Goal: Task Accomplishment & Management: Manage account settings

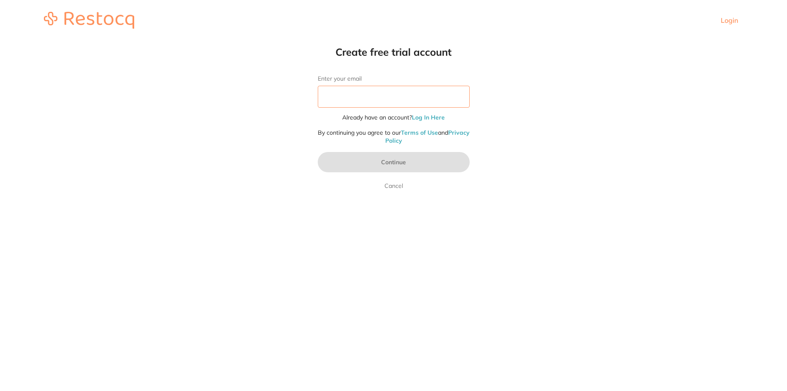
click at [389, 101] on input "Enter your email" at bounding box center [394, 97] width 152 height 22
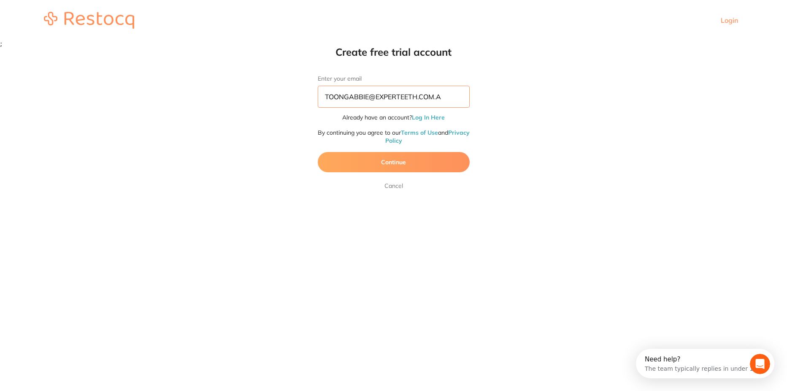
type input "[EMAIL_ADDRESS][DOMAIN_NAME]"
click button "Continue" at bounding box center [394, 162] width 152 height 20
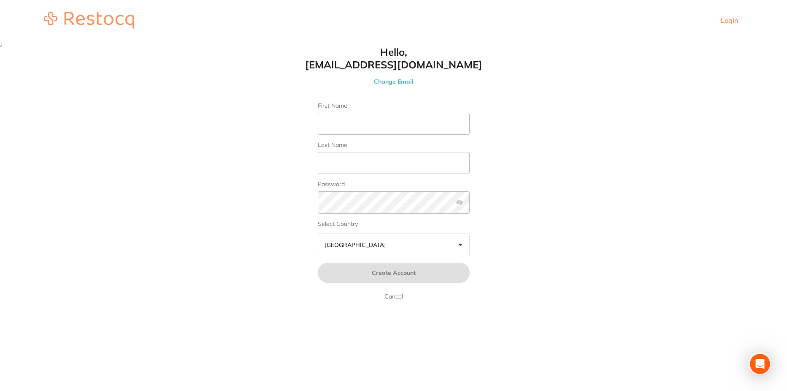
click at [391, 301] on link "Cancel" at bounding box center [394, 296] width 22 height 10
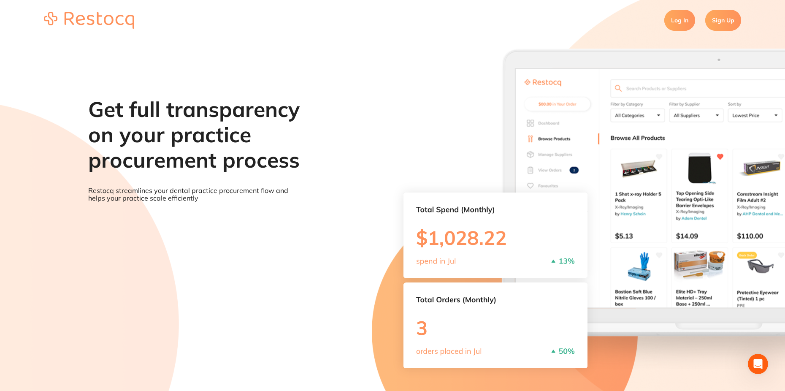
click at [679, 22] on link "Log In" at bounding box center [680, 20] width 31 height 21
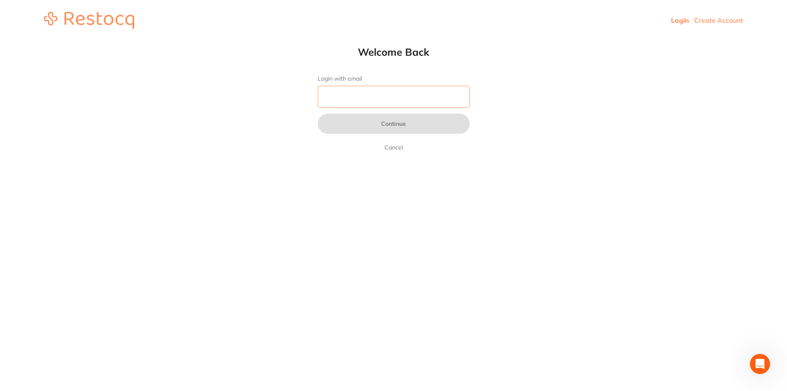
click at [341, 95] on input "Login with email" at bounding box center [394, 97] width 152 height 22
paste input "[EMAIL_ADDRESS][DOMAIN_NAME]"
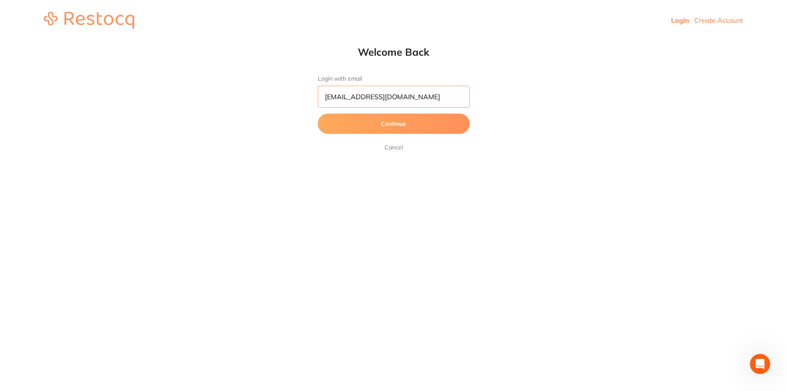
type input "[EMAIL_ADDRESS][DOMAIN_NAME]"
click at [318, 114] on button "Continue" at bounding box center [394, 124] width 152 height 20
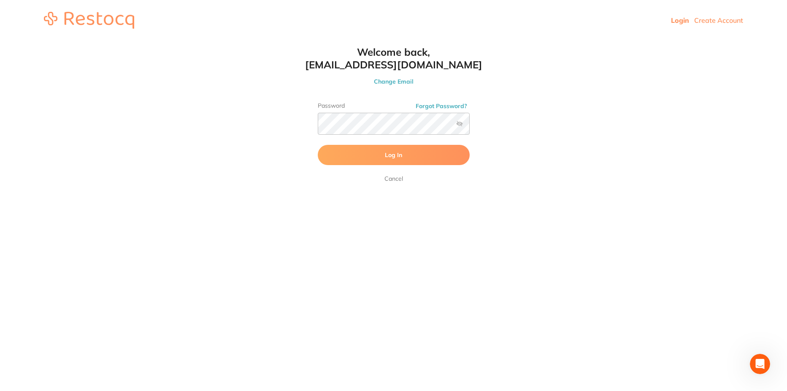
click at [331, 152] on button "Log In" at bounding box center [394, 155] width 152 height 20
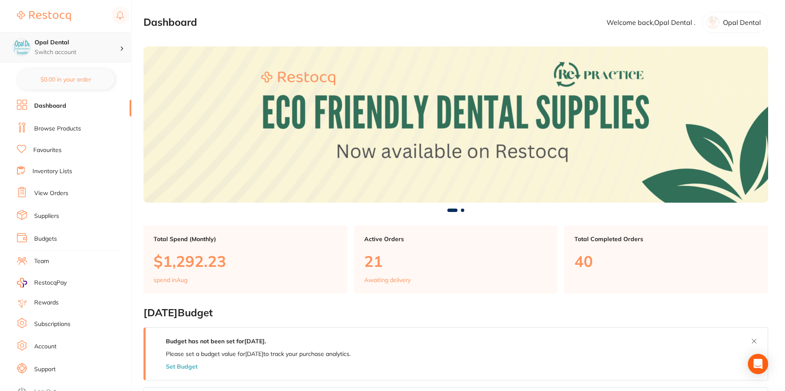
click at [110, 49] on p "Switch account" at bounding box center [77, 52] width 85 height 8
click at [743, 23] on p "Opal Dental" at bounding box center [742, 23] width 38 height 8
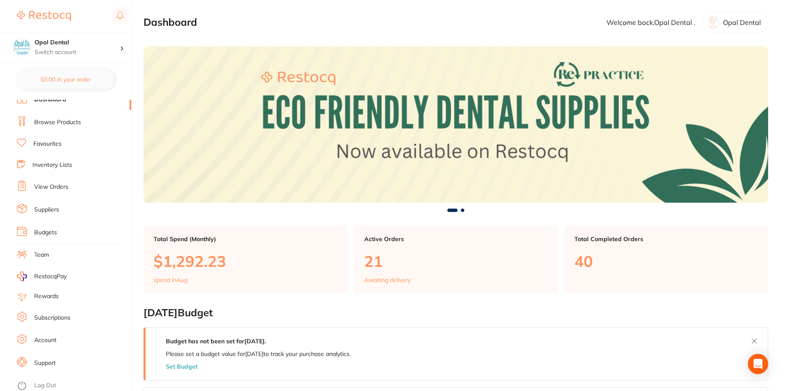
scroll to position [8, 0]
click at [57, 334] on li "Account" at bounding box center [74, 338] width 114 height 13
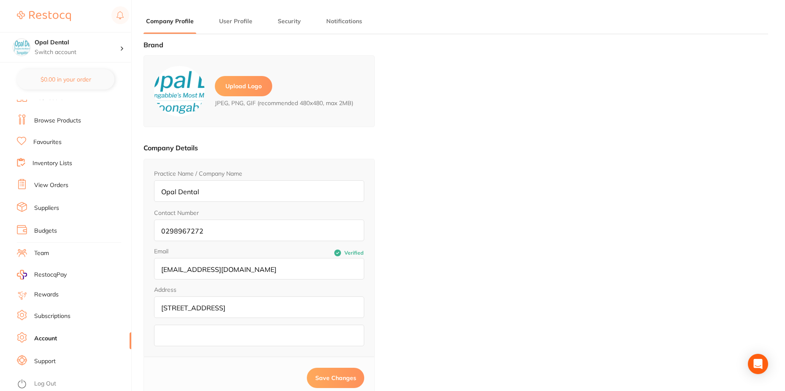
type input "Opal Dental"
type input "."
type input "02 9896 7272"
type input "[EMAIL_ADDRESS][DOMAIN_NAME]"
click at [57, 317] on link "Subscriptions" at bounding box center [52, 316] width 36 height 8
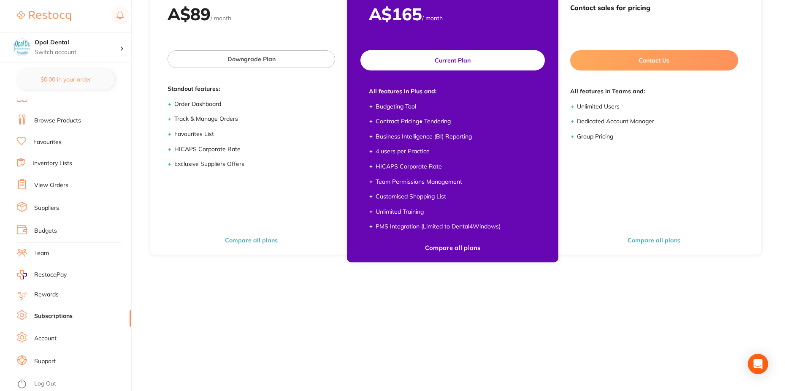
scroll to position [147, 0]
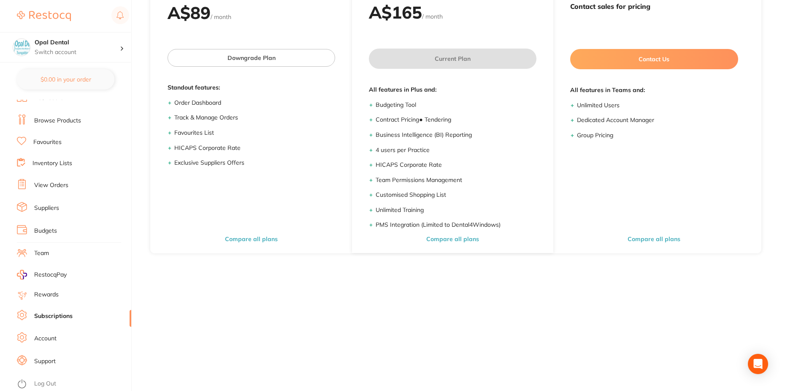
click at [51, 339] on link "Account" at bounding box center [45, 338] width 22 height 8
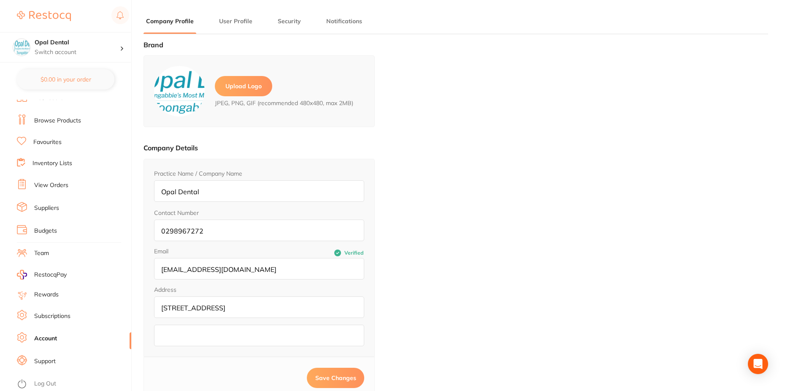
type input "Opal Dental"
type input "."
type input "02 9896 7272"
type input "[EMAIL_ADDRESS][DOMAIN_NAME]"
click at [59, 311] on li "Subscriptions" at bounding box center [74, 316] width 114 height 13
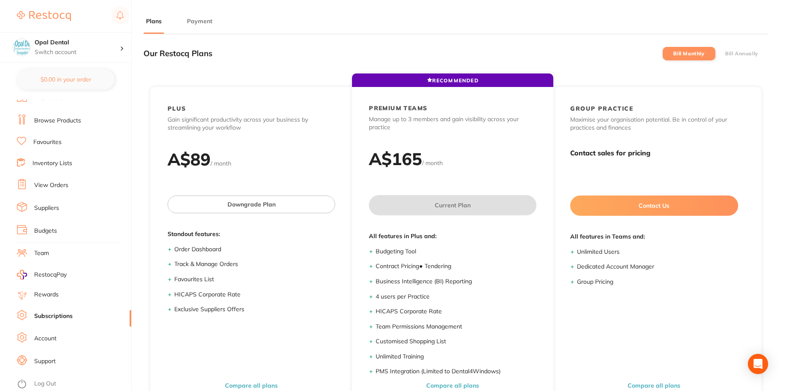
click at [204, 26] on li "Payment" at bounding box center [200, 25] width 30 height 17
click at [204, 21] on button "Payment" at bounding box center [200, 21] width 30 height 8
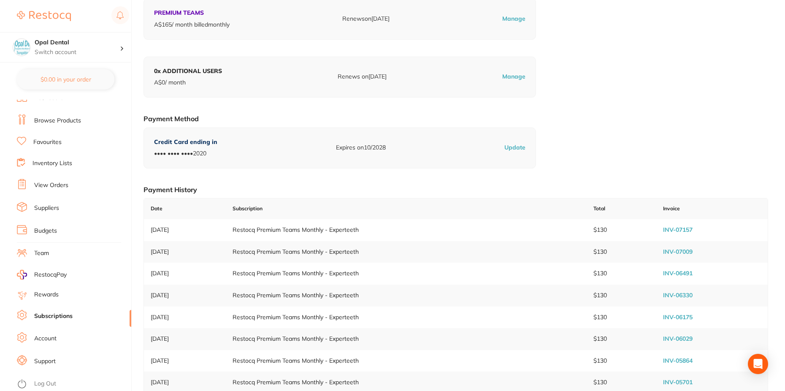
scroll to position [84, 0]
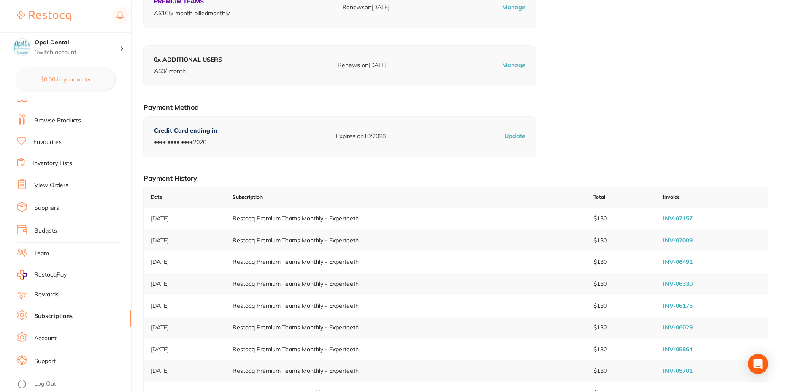
click at [684, 217] on link "INV-07157" at bounding box center [678, 218] width 30 height 8
